Goal: Task Accomplishment & Management: Manage account settings

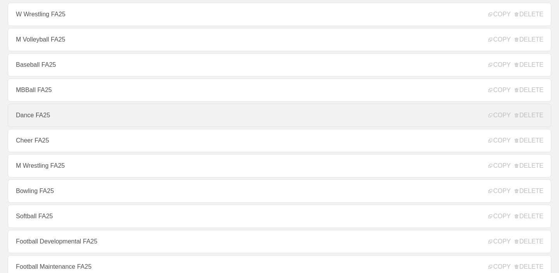
scroll to position [83, 0]
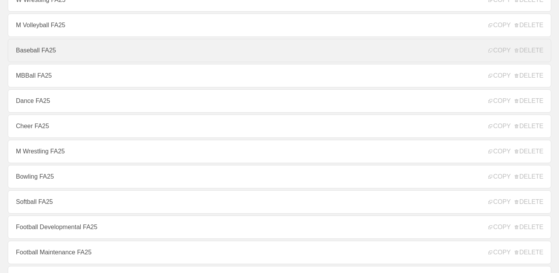
click at [105, 45] on link "Baseball FA25" at bounding box center [279, 50] width 543 height 23
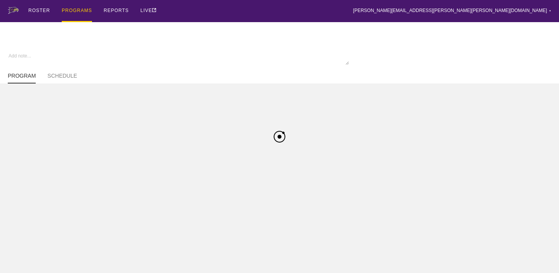
type textarea "x"
type input "Baseball FA25"
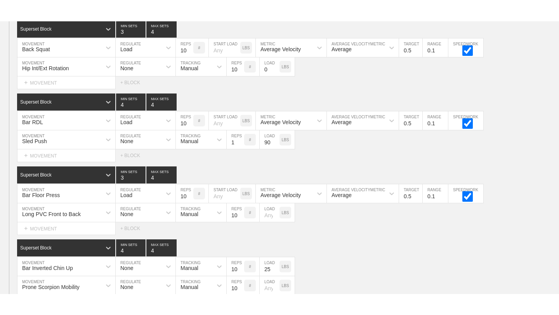
scroll to position [1390, 0]
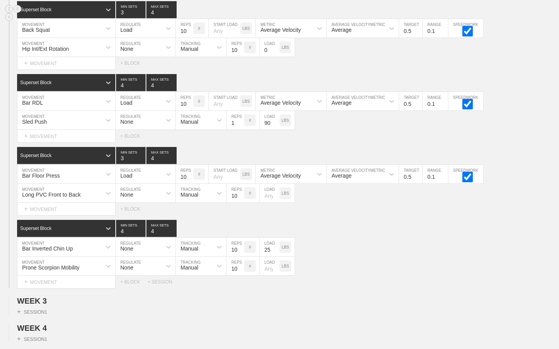
type textarea "x"
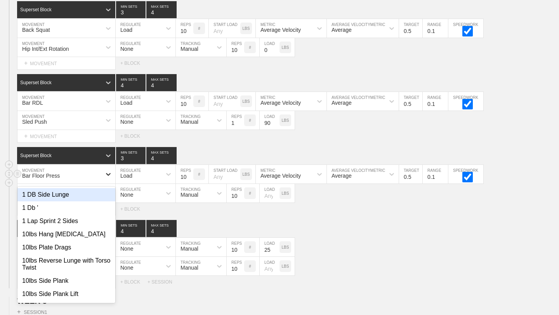
click at [106, 174] on icon at bounding box center [108, 174] width 8 height 8
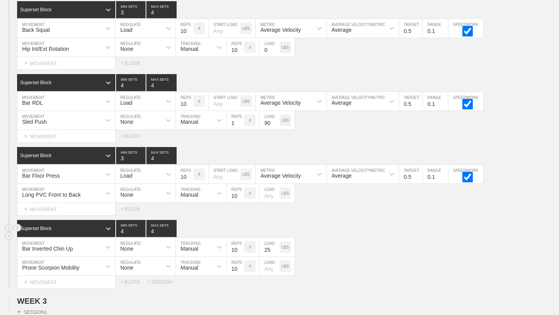
click at [331, 235] on div "Superset Block 4 MIN SETS 4 MAX SETS" at bounding box center [288, 228] width 542 height 17
type input "3"
click at [143, 87] on input "3" at bounding box center [130, 82] width 29 height 17
click at [319, 232] on div "Superset Block 4 MIN SETS 4 MAX SETS" at bounding box center [288, 228] width 542 height 17
